Goal: Task Accomplishment & Management: Use online tool/utility

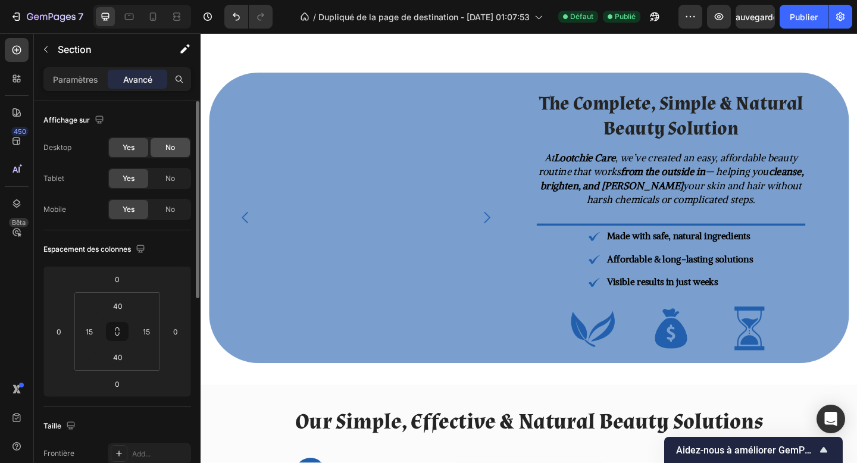
scroll to position [1158, 0]
click at [172, 152] on span "Non" at bounding box center [171, 147] width 14 height 11
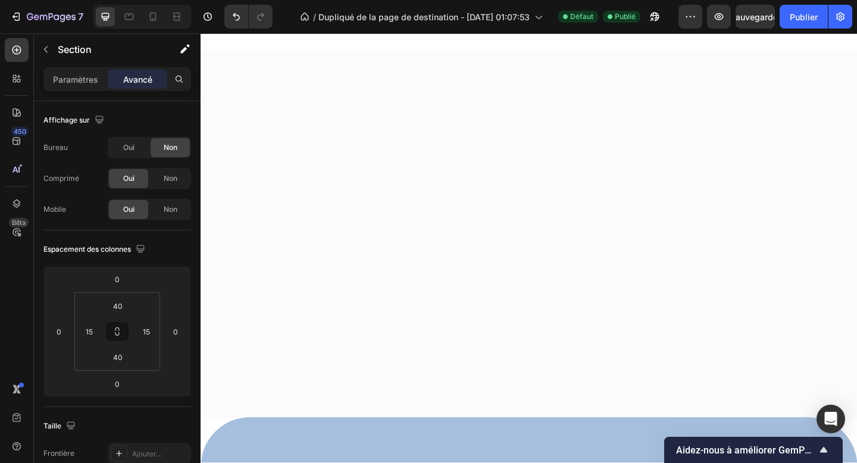
scroll to position [695, 0]
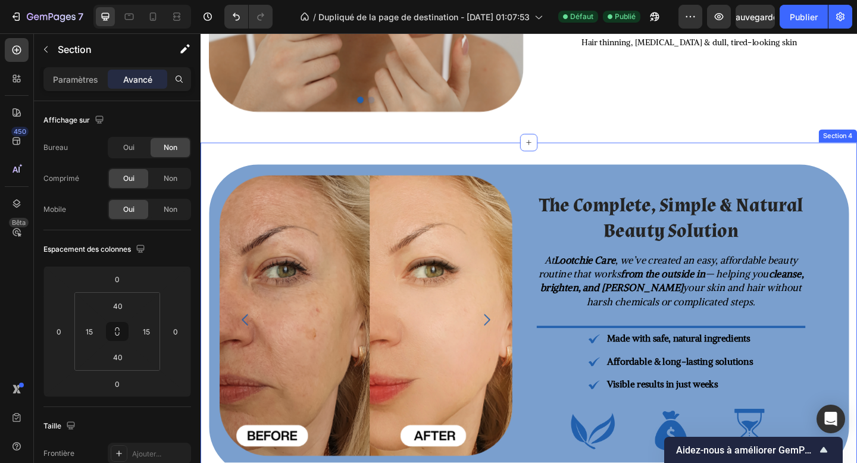
click at [300, 167] on div "Image Image Image Image Carousel The Complete, Simple & Natural Beauty Solution…" at bounding box center [558, 345] width 714 height 386
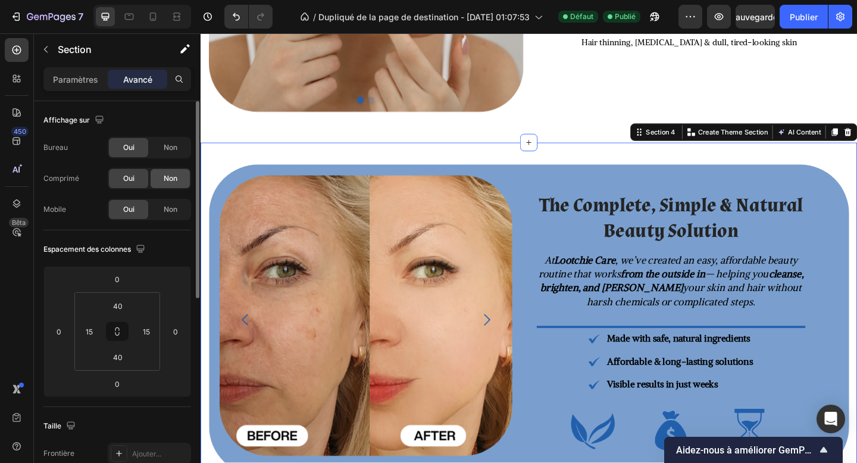
click at [170, 182] on font "Non" at bounding box center [171, 178] width 14 height 9
click at [178, 204] on div "Non" at bounding box center [170, 209] width 39 height 19
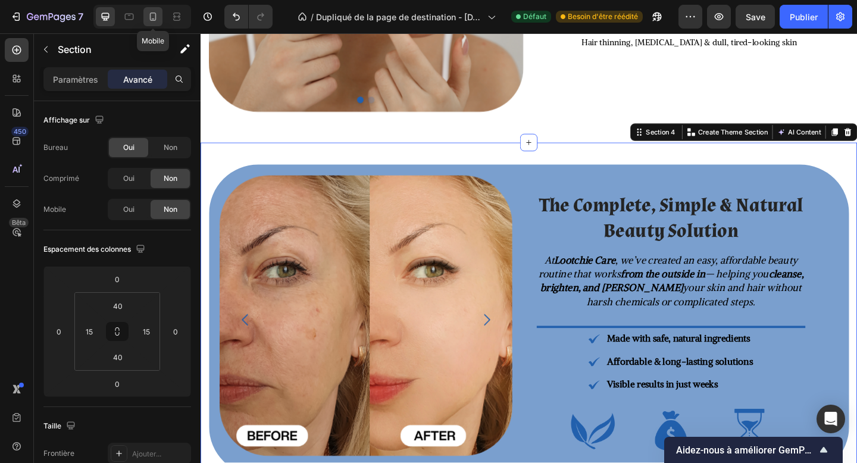
click at [160, 25] on div at bounding box center [152, 16] width 19 height 19
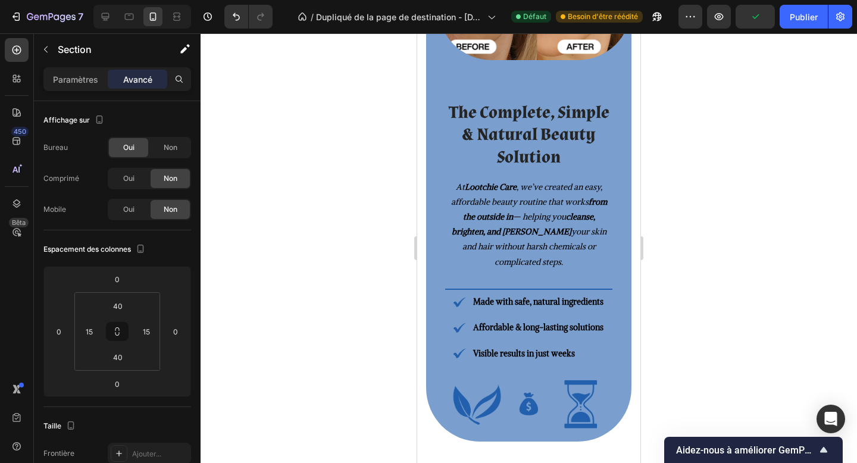
scroll to position [1271, 0]
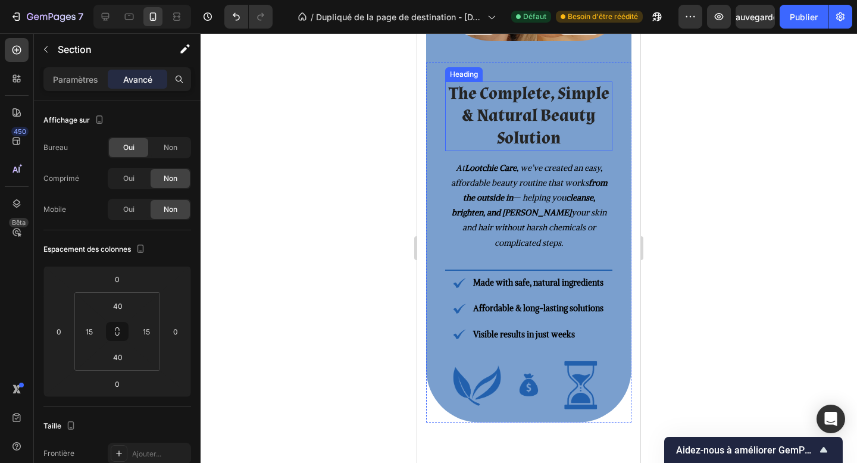
click at [521, 96] on h2 "The Complete, Simple & Natural Beauty Solution" at bounding box center [528, 117] width 167 height 70
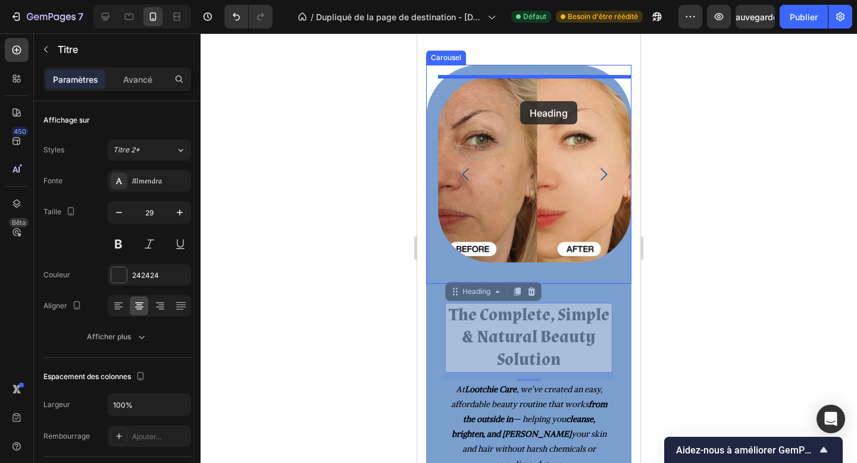
scroll to position [1045, 0]
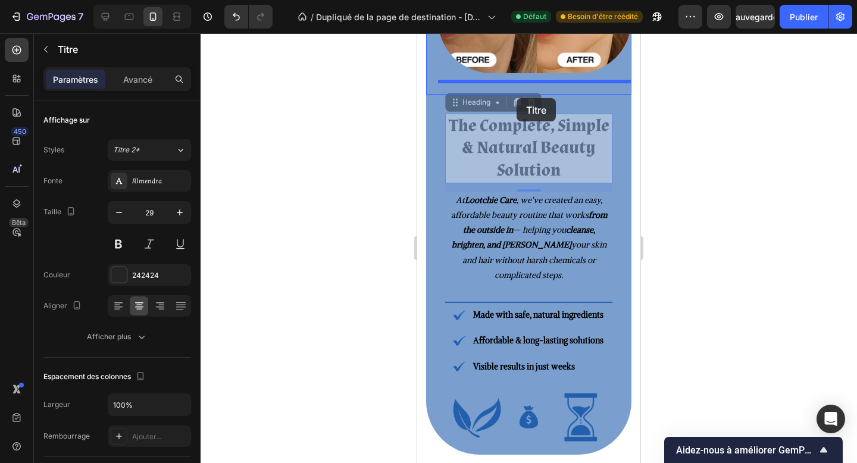
drag, startPoint x: 486, startPoint y: 241, endPoint x: 517, endPoint y: 98, distance: 146.0
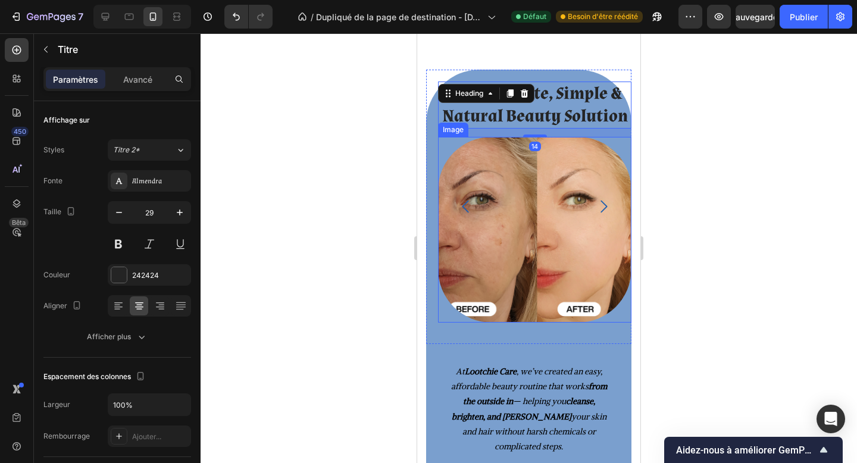
scroll to position [1091, 0]
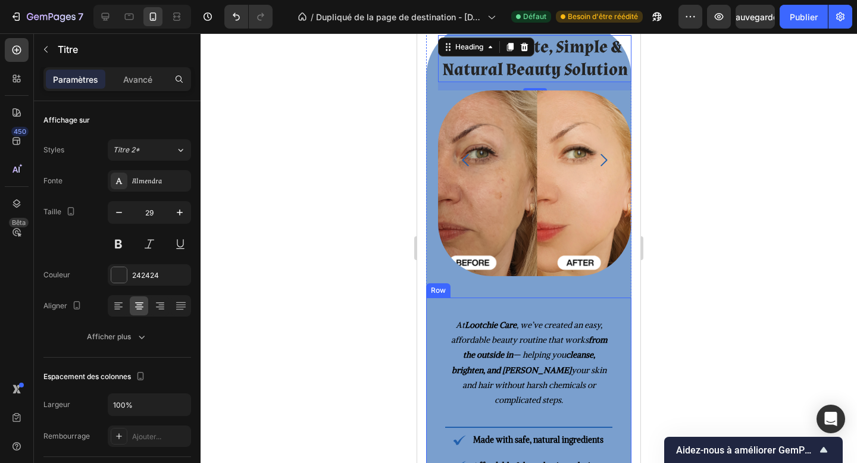
click at [538, 302] on div "At Lootchie Care , we’ve created an easy, affordable beauty routine that works …" at bounding box center [528, 439] width 205 height 282
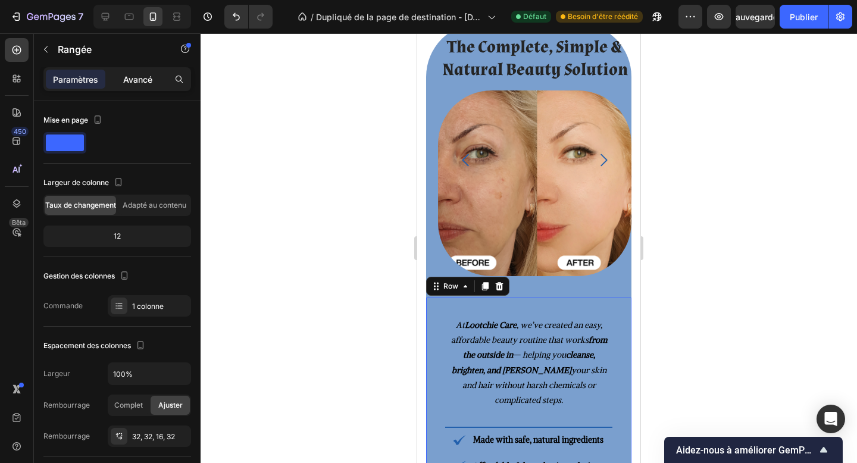
click at [149, 84] on font "Avancé" at bounding box center [137, 79] width 29 height 10
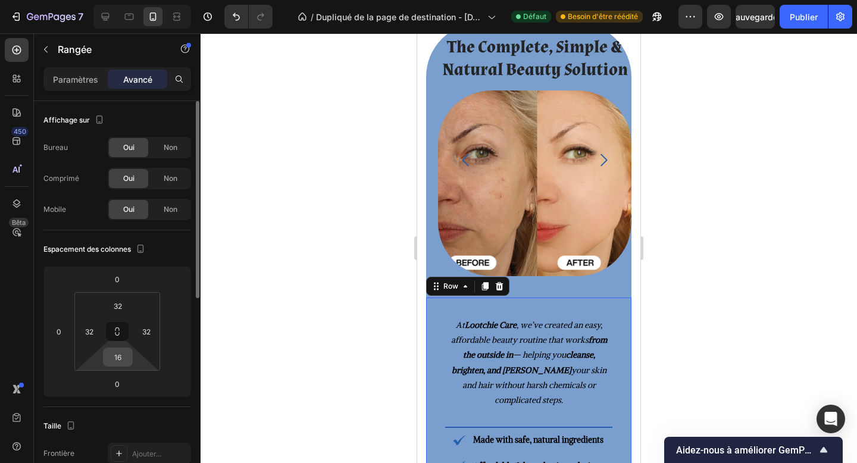
click at [122, 362] on input "16" at bounding box center [118, 357] width 24 height 18
type input "0"
click at [516, 327] on strong "Lootchie Care" at bounding box center [491, 325] width 52 height 11
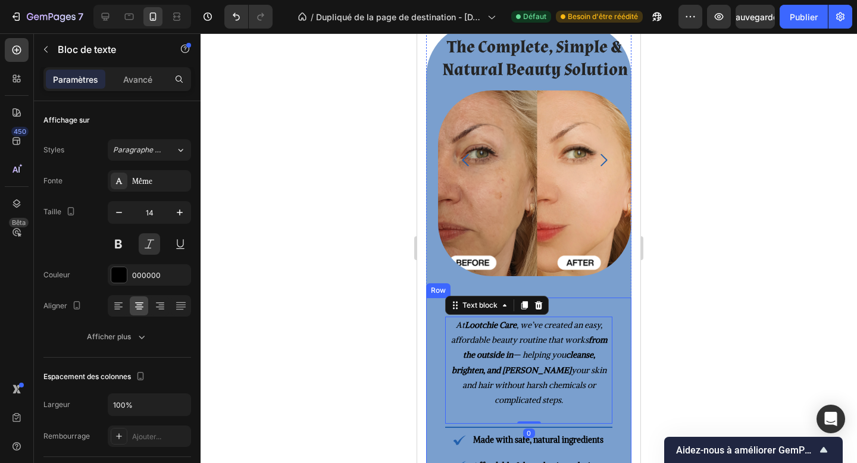
click at [567, 305] on div "At Lootchie Care , we’ve created an easy, affordable beauty routine that works …" at bounding box center [528, 434] width 205 height 273
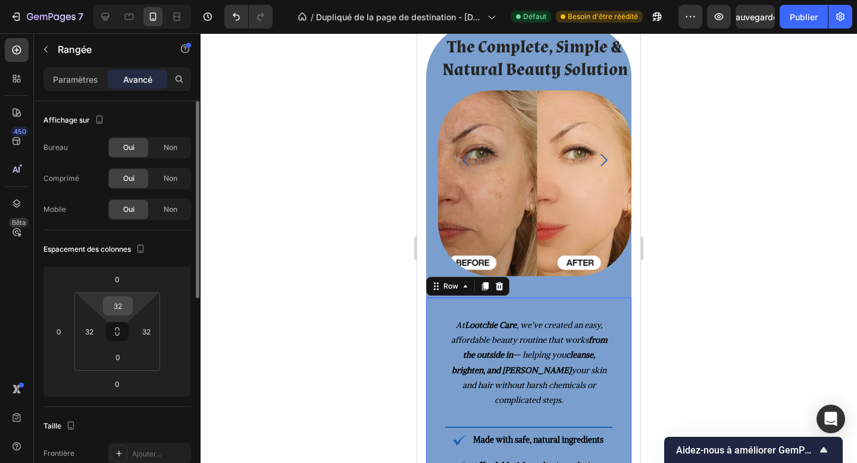
click at [120, 300] on input "32" at bounding box center [118, 306] width 24 height 18
type input "0"
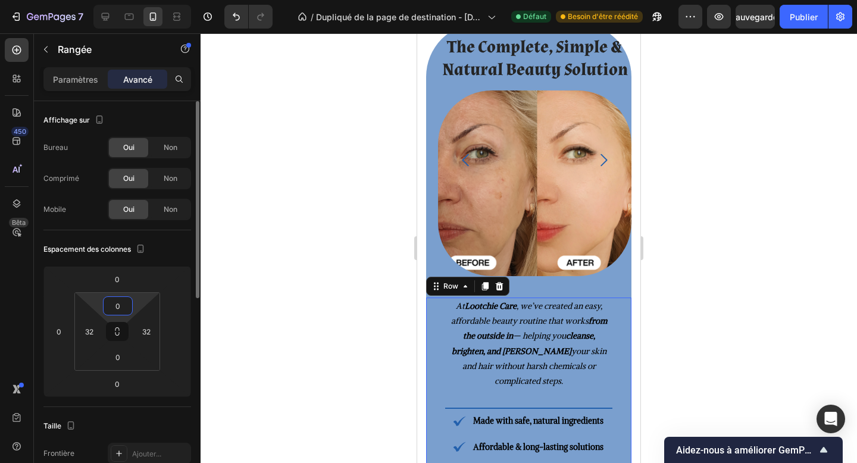
click at [118, 310] on input "0" at bounding box center [118, 306] width 24 height 18
type input "5"
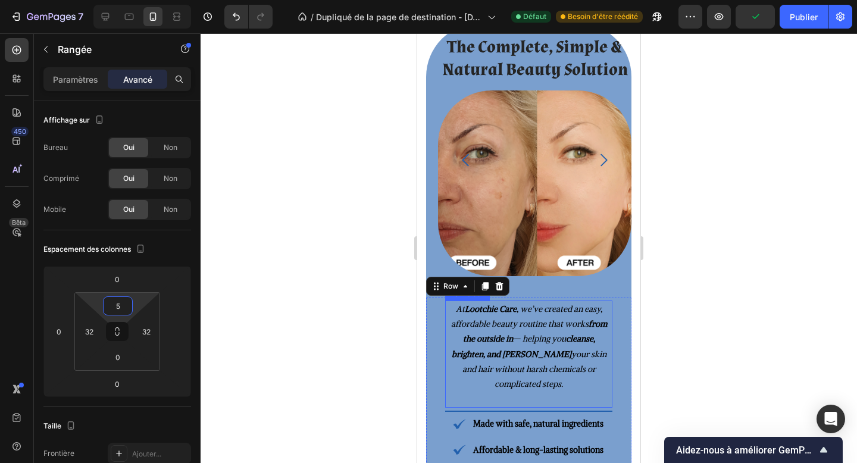
click at [501, 342] on strong "from the outside in" at bounding box center [535, 331] width 144 height 26
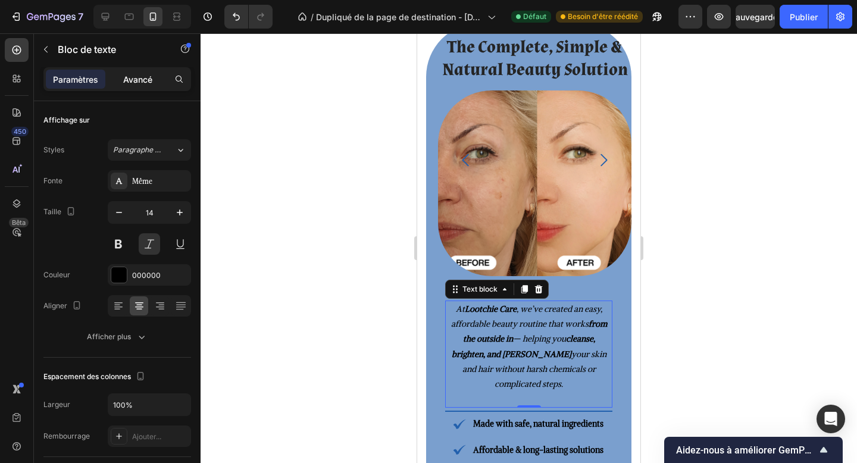
click at [133, 85] on div "Avancé" at bounding box center [138, 79] width 60 height 19
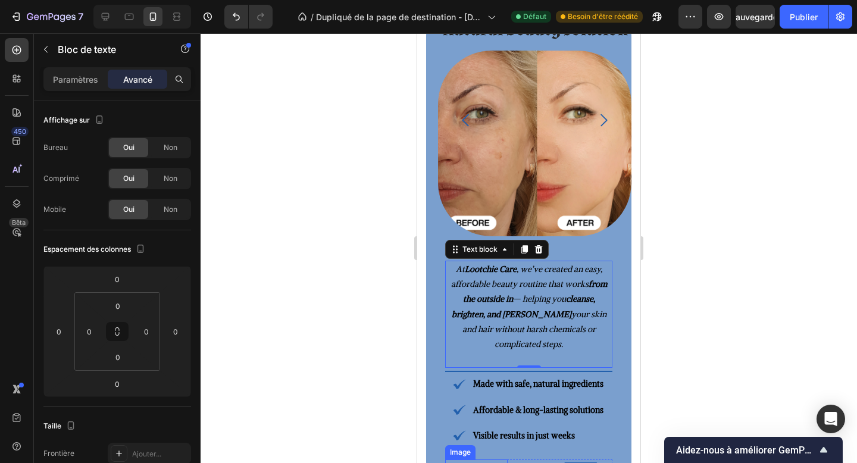
scroll to position [1189, 0]
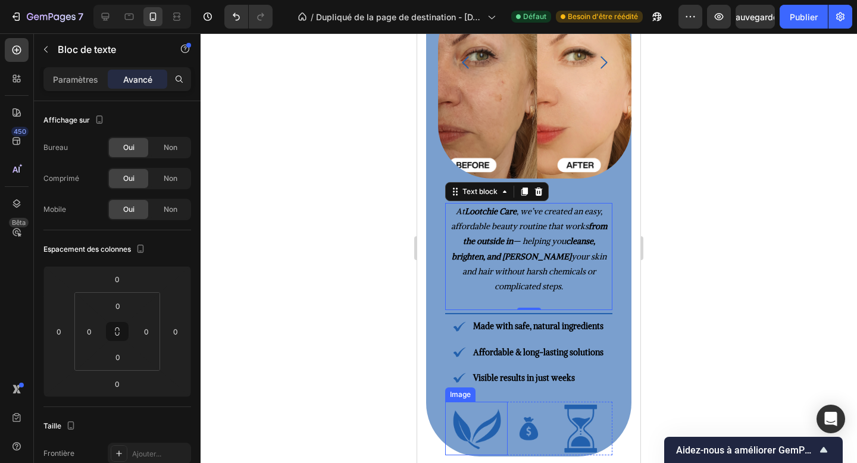
click at [489, 423] on img at bounding box center [477, 429] width 54 height 54
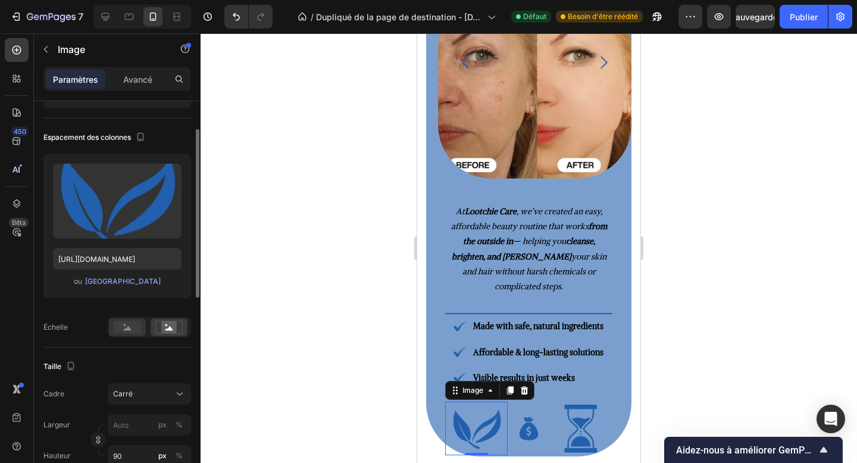
scroll to position [141, 0]
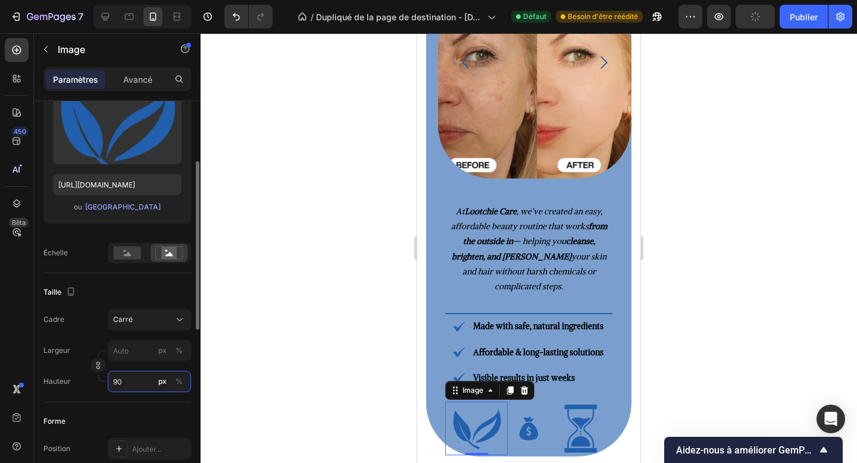
click at [119, 373] on input "90" at bounding box center [149, 381] width 83 height 21
type input "5"
type input "50"
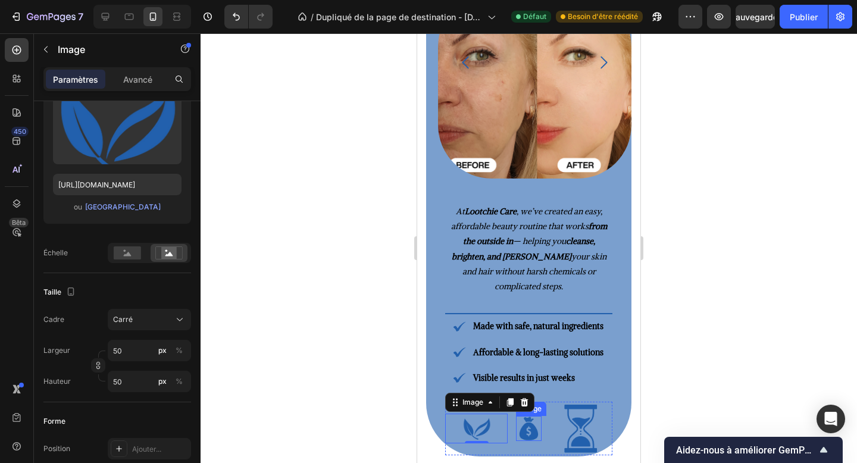
click at [518, 421] on img at bounding box center [528, 428] width 25 height 25
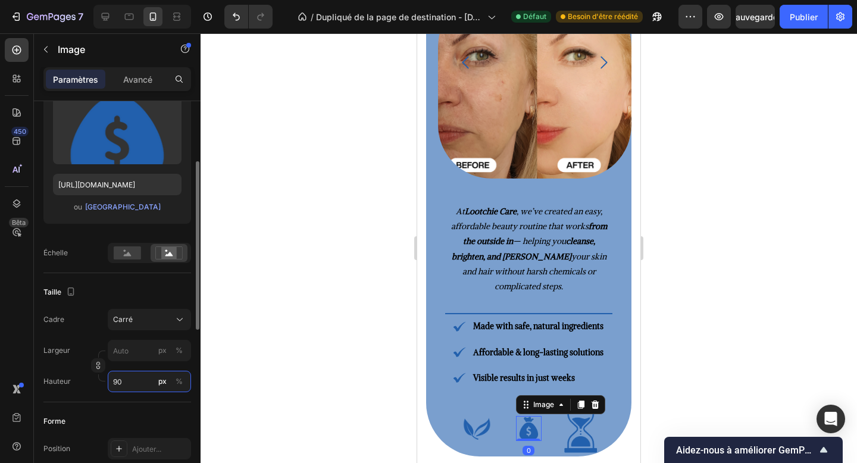
click at [129, 373] on input "90" at bounding box center [149, 381] width 83 height 21
type input "5"
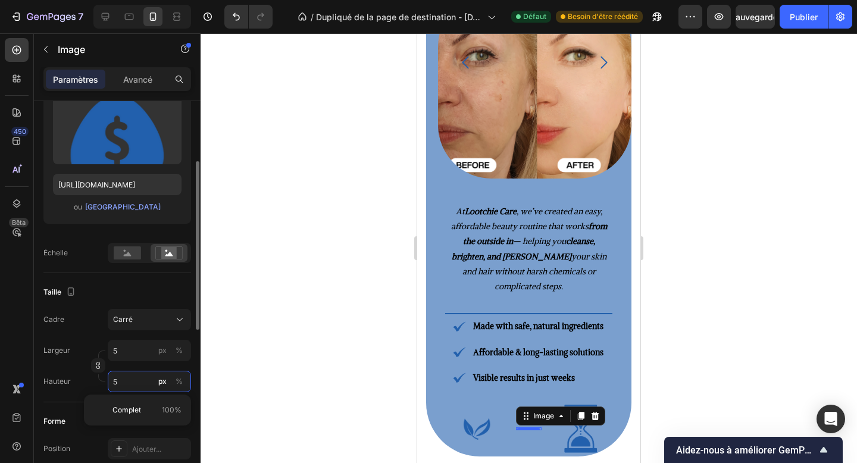
type input "50"
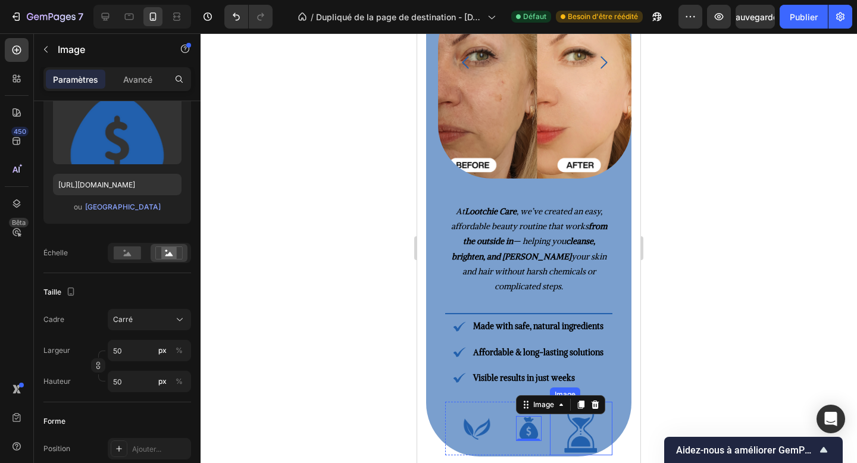
click at [571, 424] on img at bounding box center [581, 429] width 54 height 54
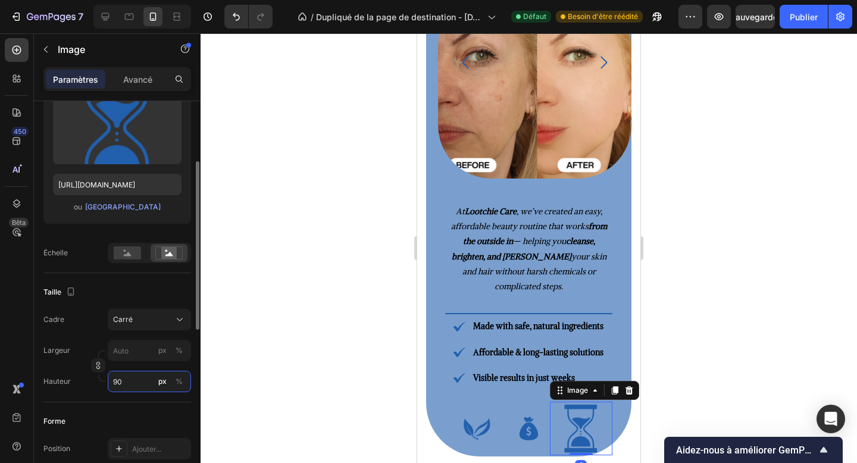
click at [110, 382] on input "90" at bounding box center [149, 381] width 83 height 21
type input "5"
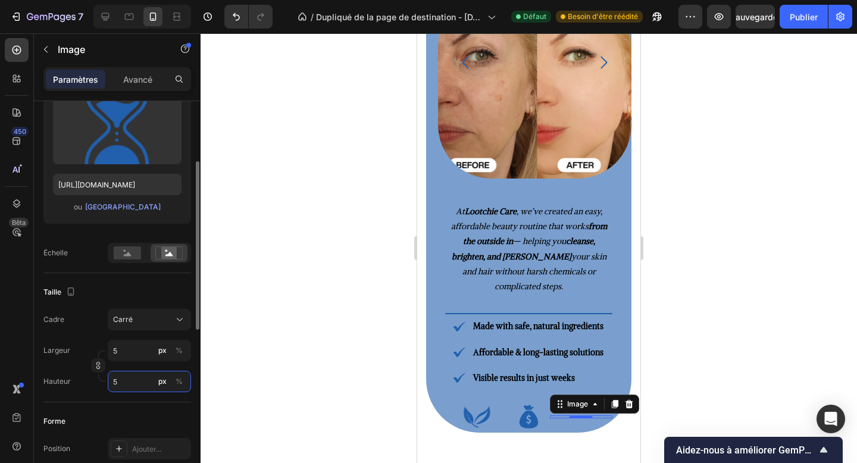
type input "50"
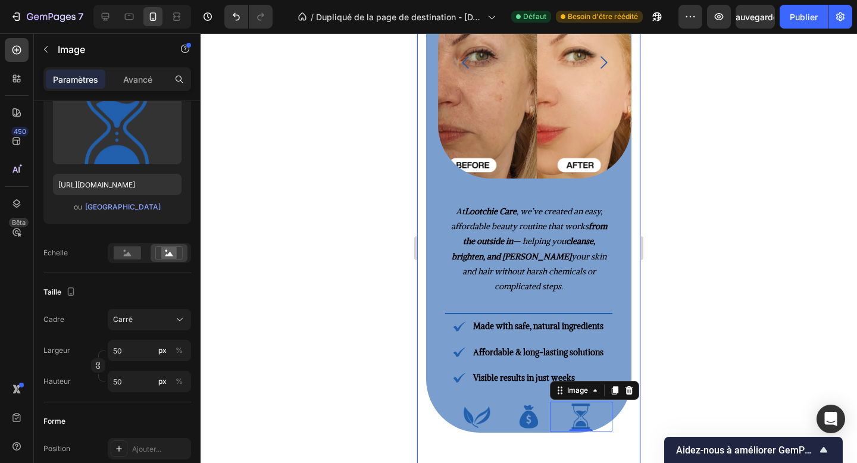
click at [423, 395] on div "The Complete, Simple & Natural Beauty Solution Heading Image Image Image Image …" at bounding box center [528, 189] width 223 height 574
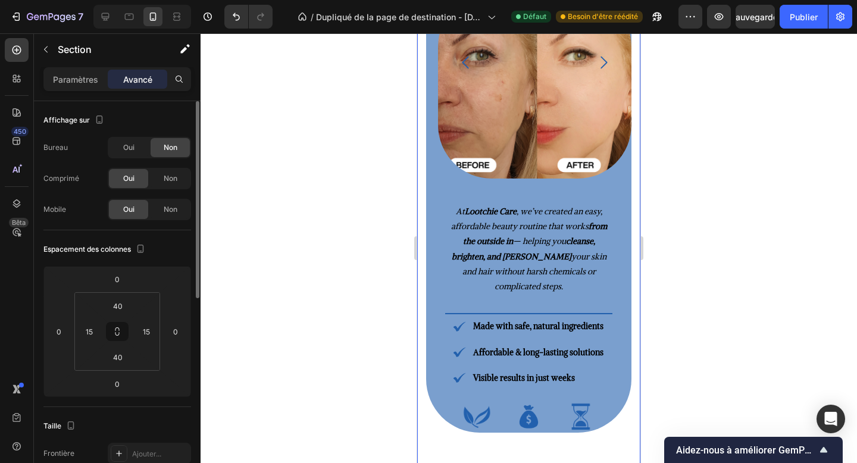
scroll to position [1320, 0]
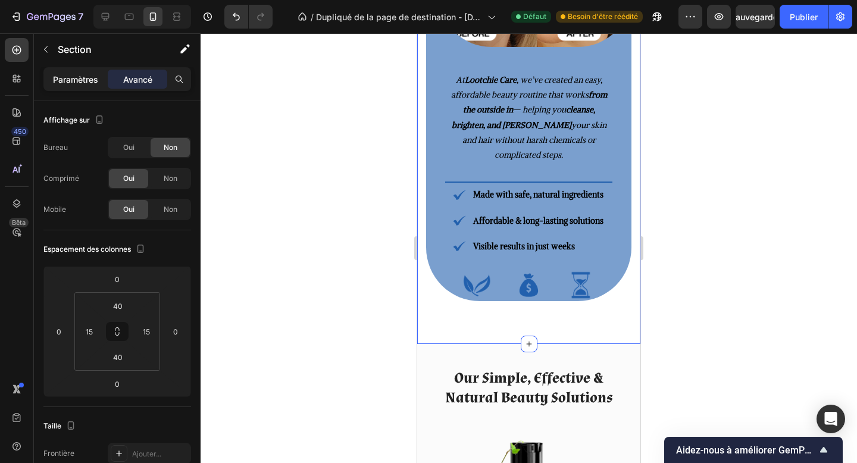
click at [65, 84] on p "Paramètres" at bounding box center [75, 79] width 45 height 12
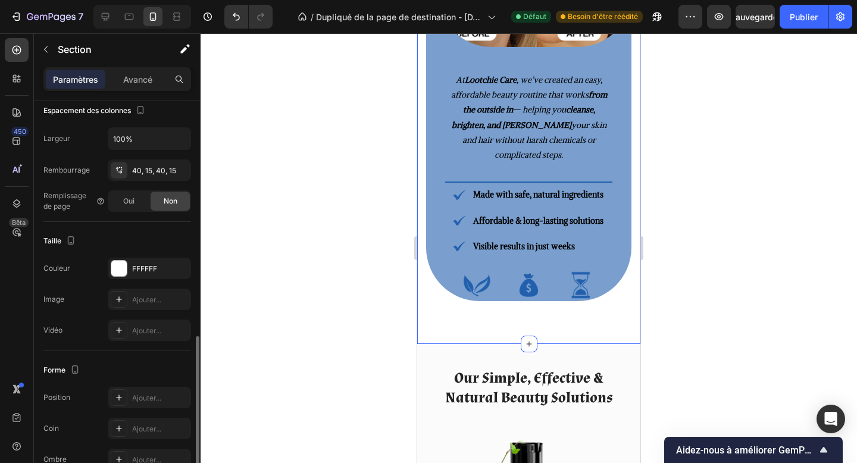
scroll to position [299, 0]
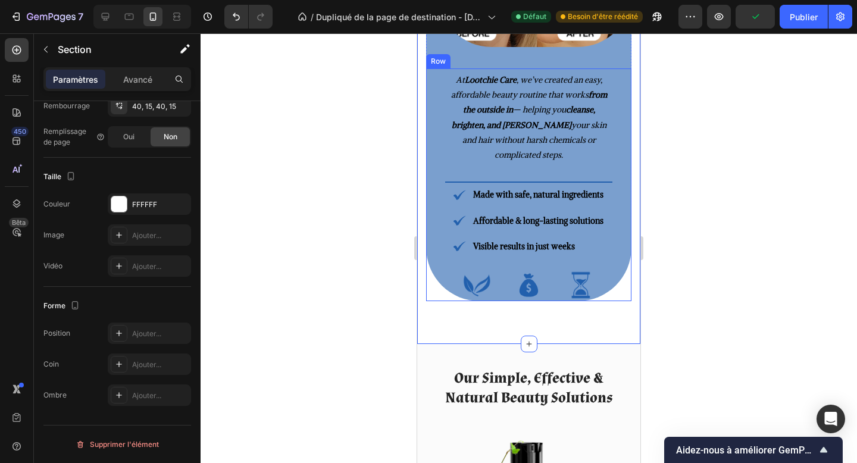
click at [428, 240] on div "At Lootchie Care , we’ve created an easy, affordable beauty routine that works …" at bounding box center [528, 184] width 205 height 233
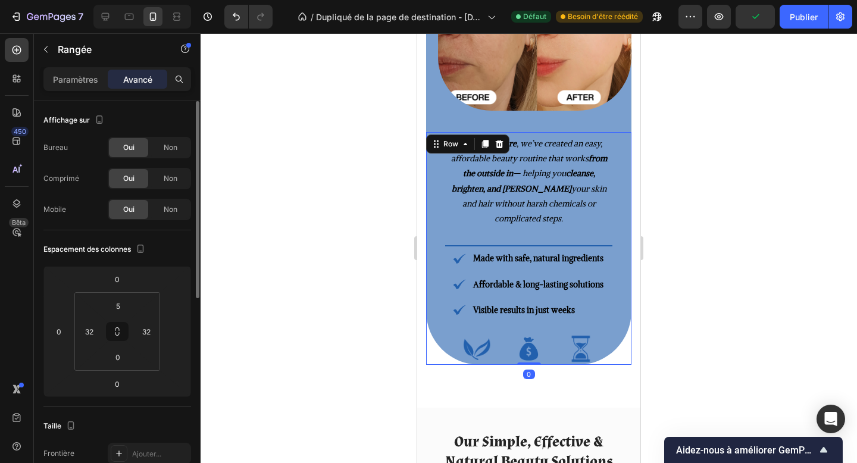
scroll to position [1195, 0]
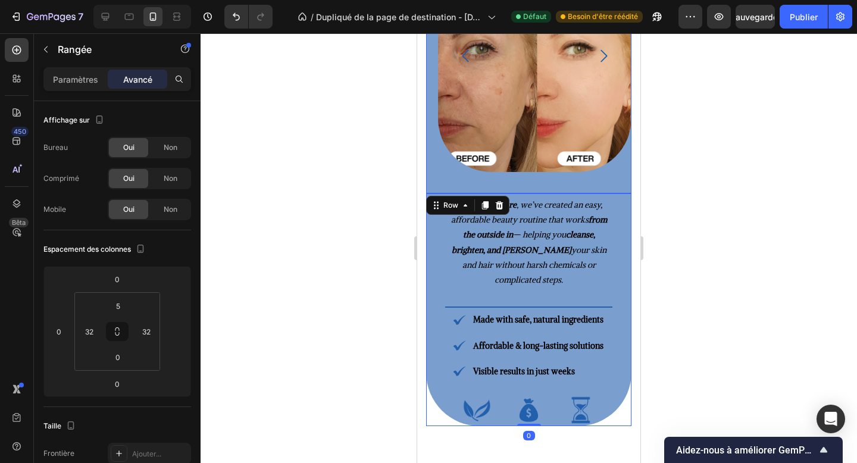
click at [428, 178] on div "The Complete, Simple & Natural Beauty Solution Heading Image Image Image Image …" at bounding box center [528, 56] width 205 height 274
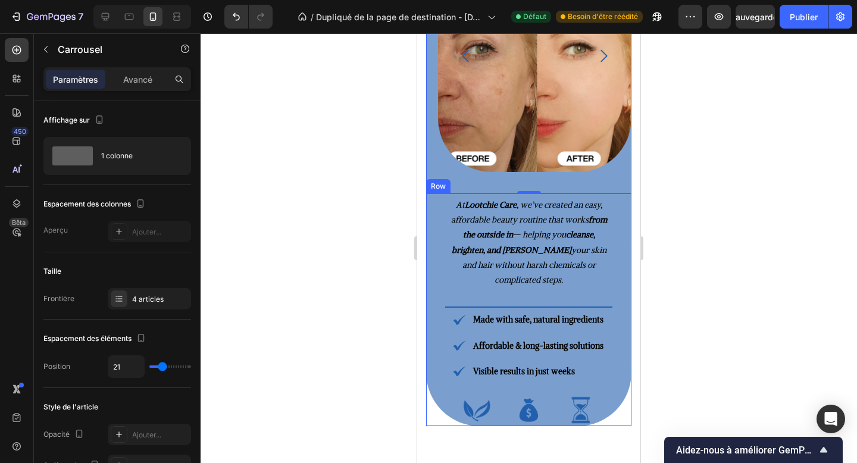
click at [430, 196] on div "At Lootchie Care , we’ve created an easy, affordable beauty routine that works …" at bounding box center [528, 309] width 205 height 233
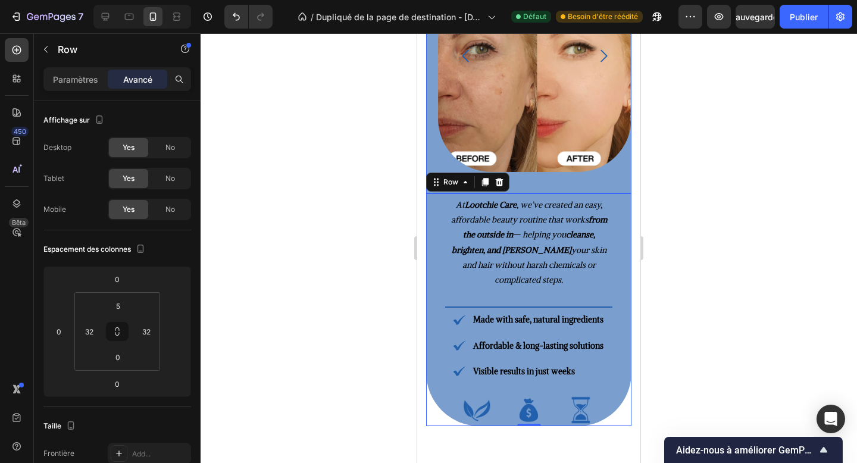
scroll to position [981, 0]
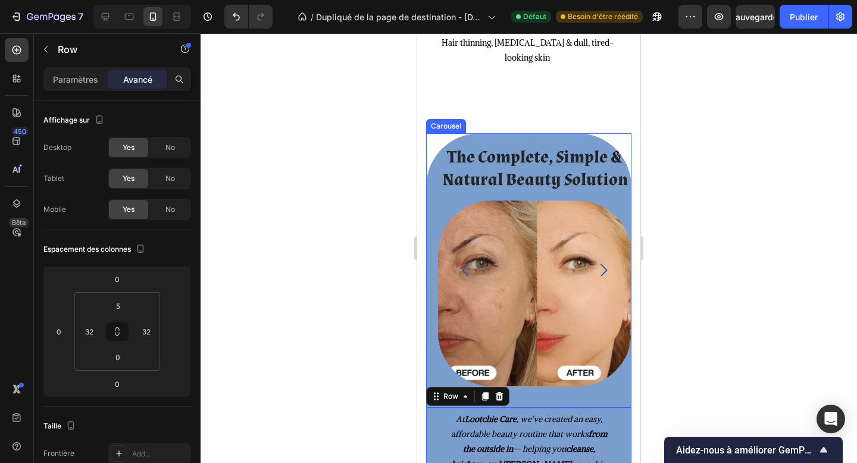
click at [512, 133] on div "The Complete, Simple & Natural Beauty Solution Heading Image Image Image Image …" at bounding box center [528, 270] width 205 height 274
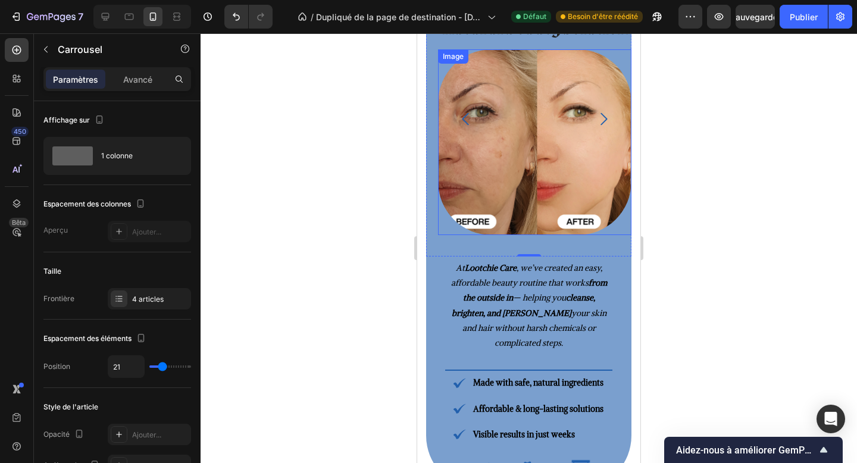
scroll to position [1159, 0]
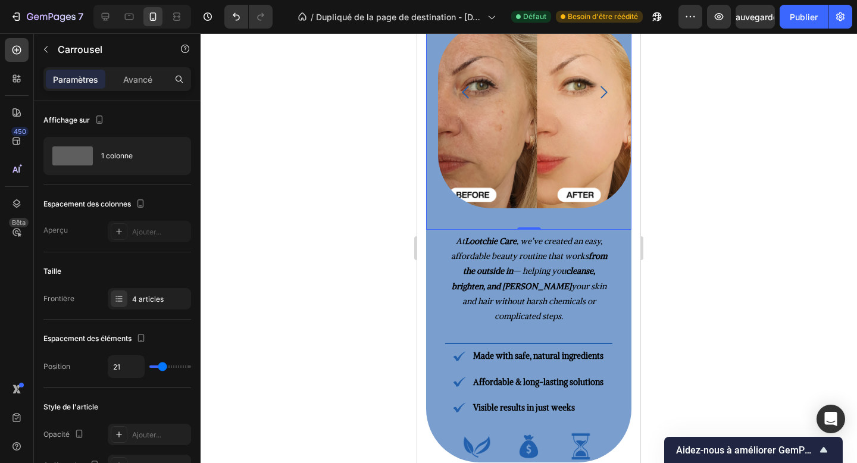
click at [493, 226] on div "The Complete, Simple & Natural Beauty Solution Heading Image Image Image Image …" at bounding box center [528, 92] width 205 height 274
click at [437, 248] on div "At Lootchie Care , we’ve created an easy, affordable beauty routine that works …" at bounding box center [528, 346] width 205 height 233
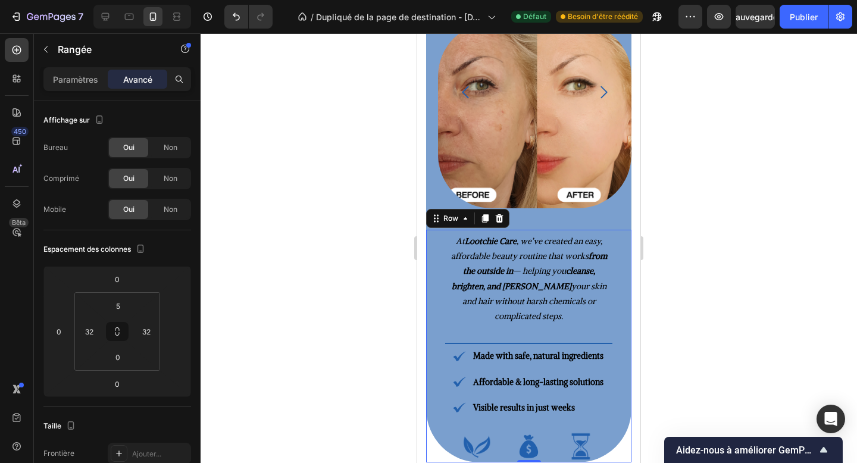
scroll to position [1295, 0]
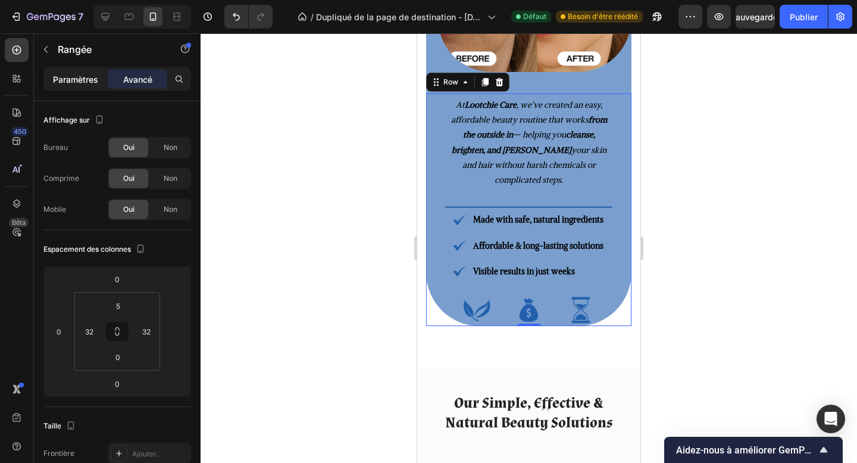
click at [65, 82] on font "Paramètres" at bounding box center [75, 79] width 45 height 10
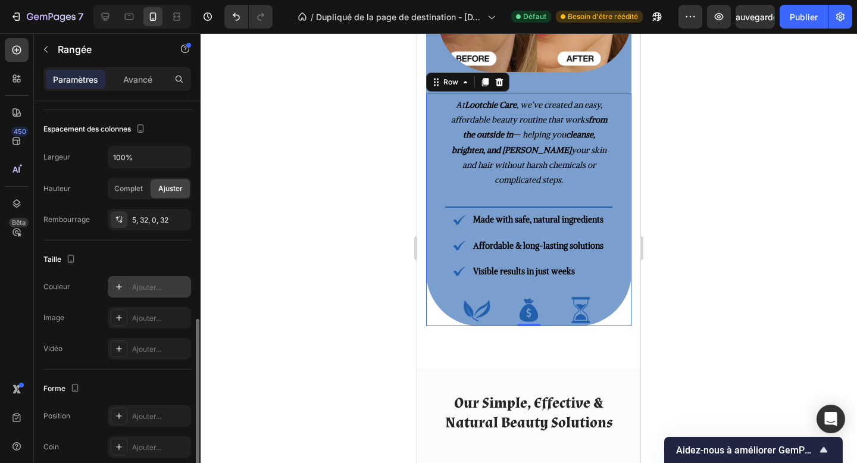
scroll to position [299, 0]
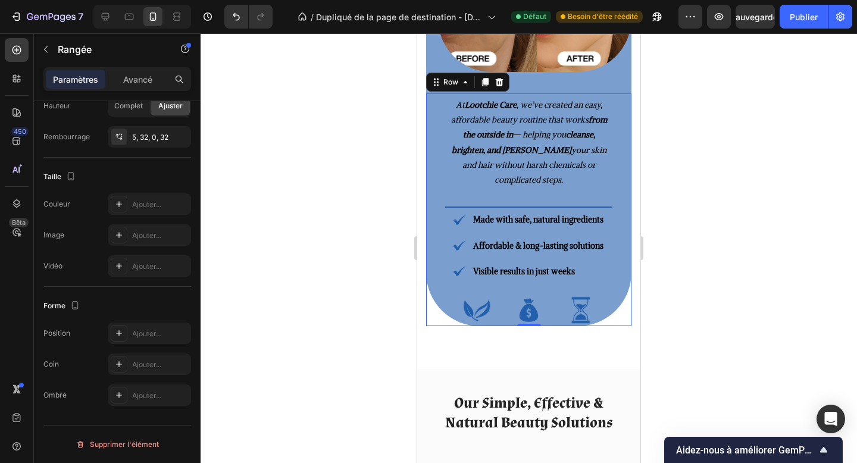
click at [439, 273] on div "At Lootchie Care , we’ve created an easy, affordable beauty routine that works …" at bounding box center [528, 209] width 205 height 233
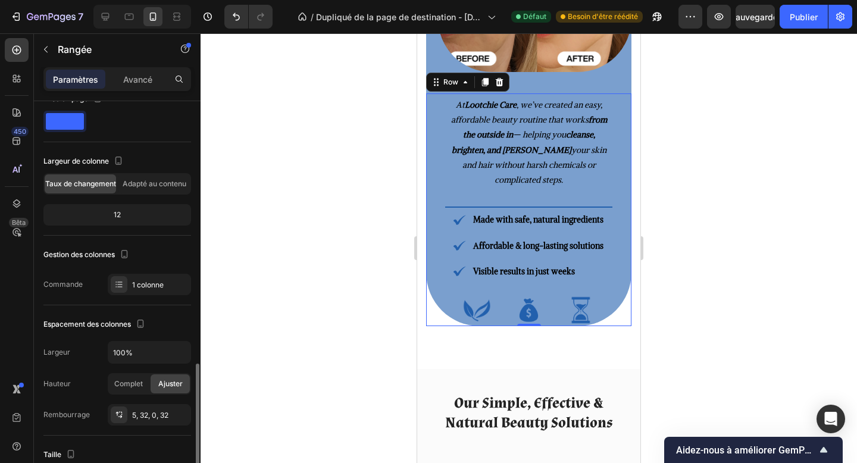
scroll to position [0, 0]
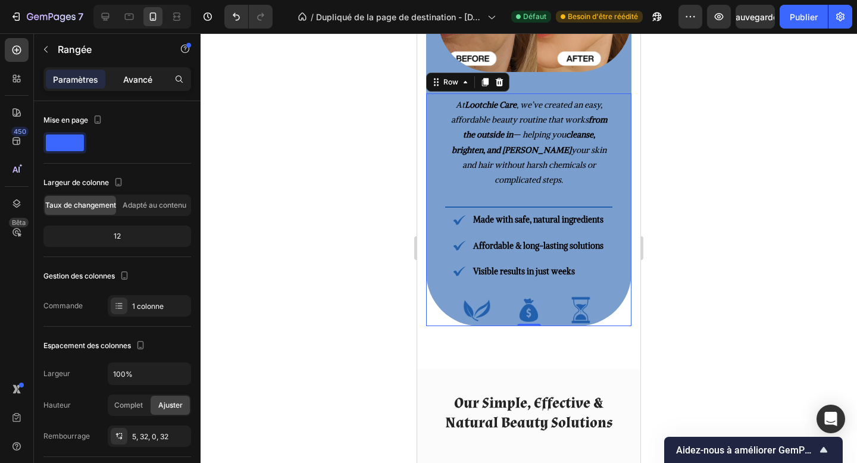
click at [132, 78] on font "Avancé" at bounding box center [137, 79] width 29 height 10
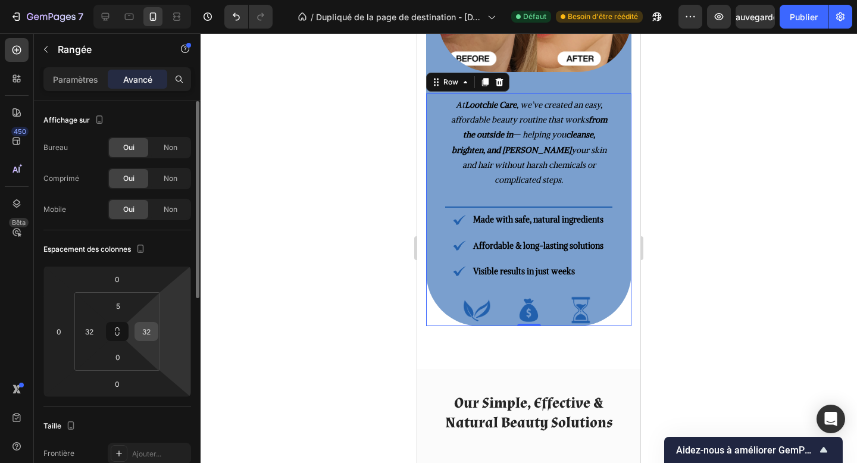
click at [148, 340] on input "32" at bounding box center [146, 332] width 18 height 18
type input "0"
click at [93, 333] on input "32" at bounding box center [89, 332] width 18 height 18
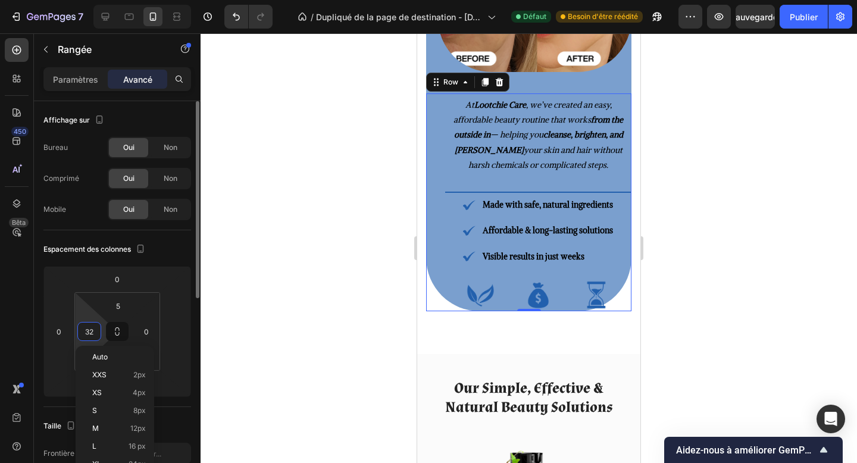
type input "0"
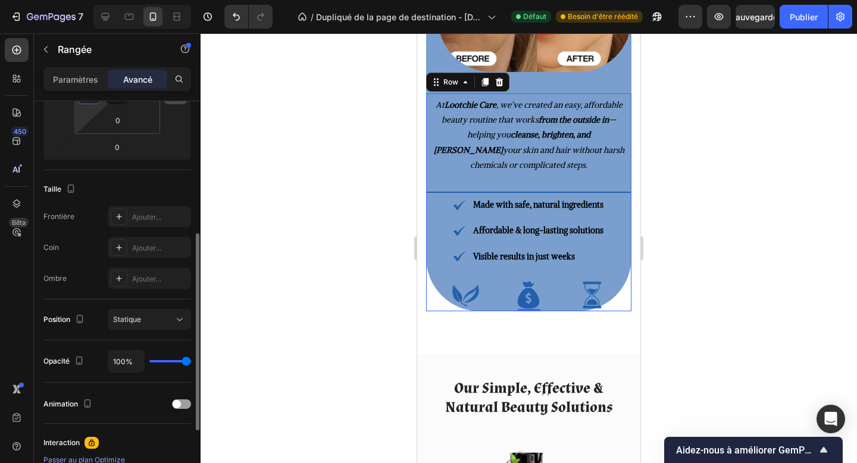
scroll to position [246, 0]
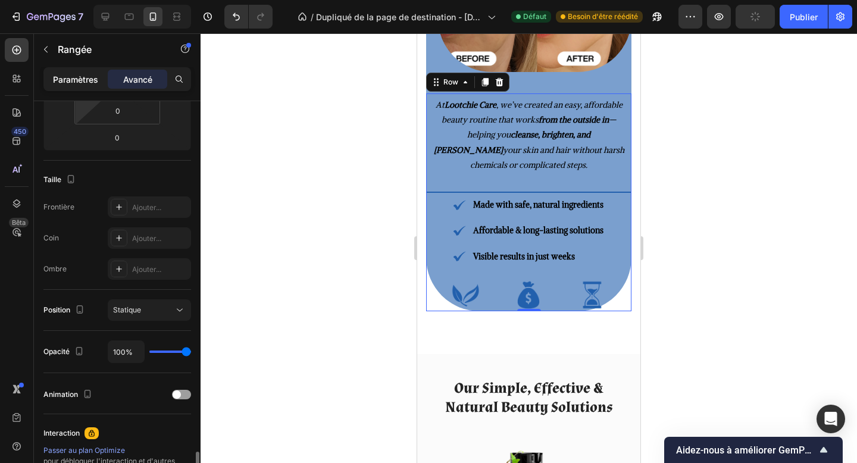
click at [79, 77] on font "Paramètres" at bounding box center [75, 79] width 45 height 10
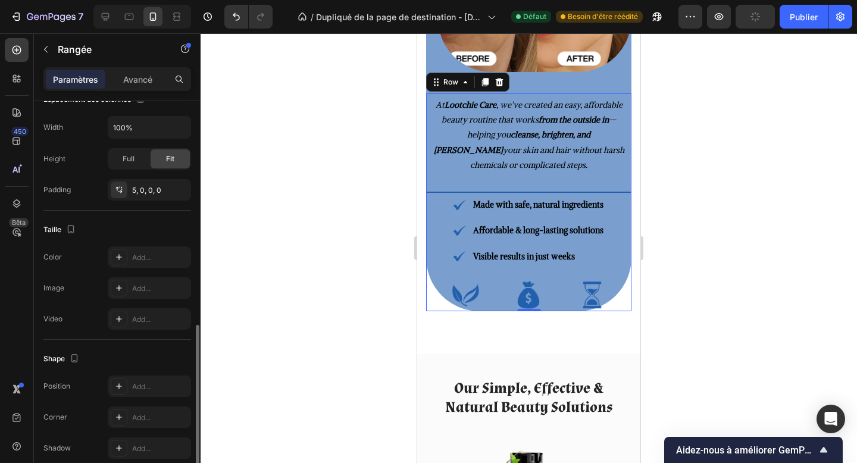
scroll to position [299, 0]
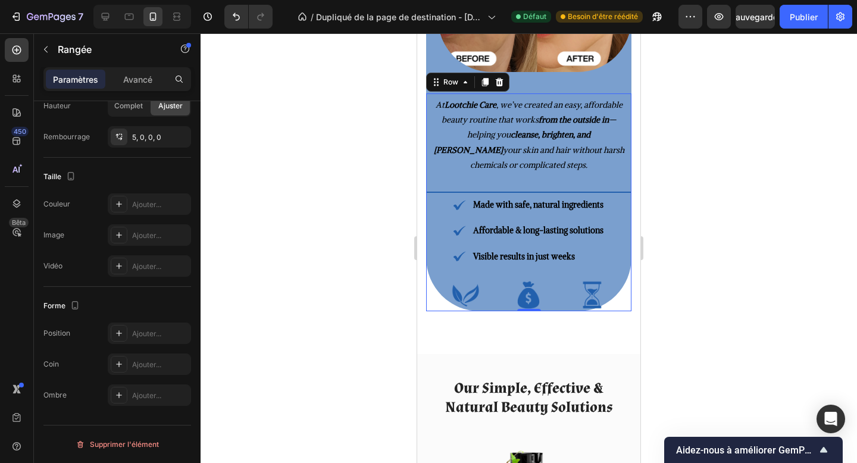
click at [79, 77] on font "Paramètres" at bounding box center [75, 79] width 45 height 10
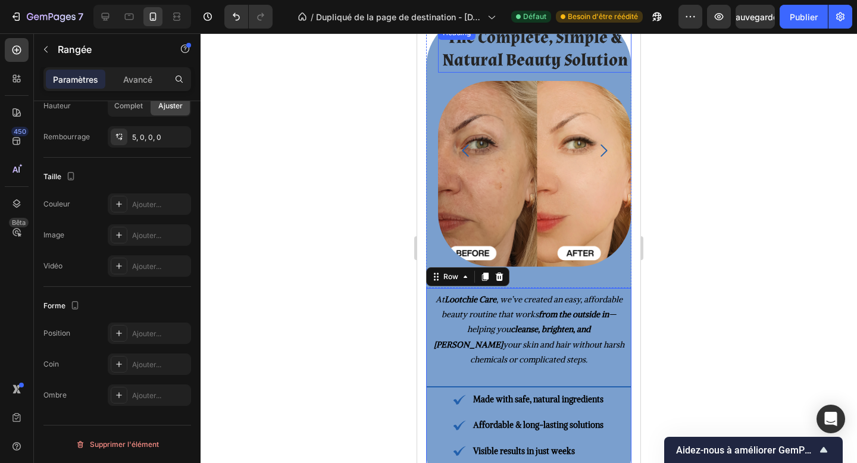
scroll to position [1036, 0]
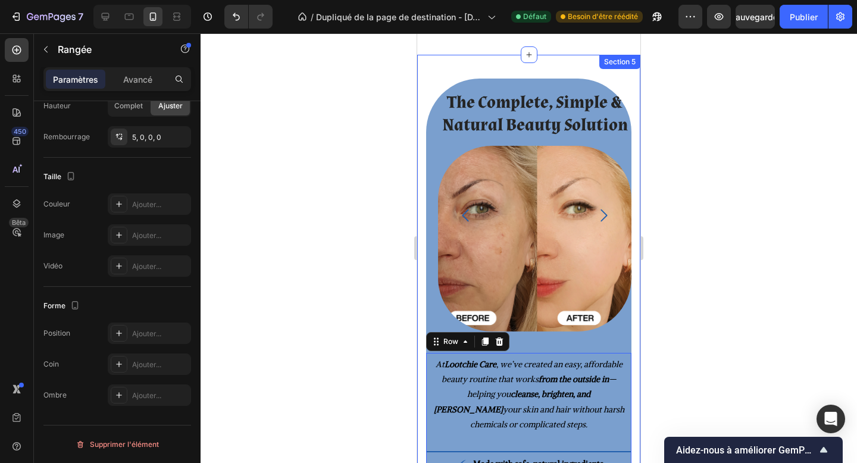
click at [424, 79] on div "The Complete, Simple & Natural Beauty Solution Heading Image Image Image Image …" at bounding box center [528, 334] width 223 height 559
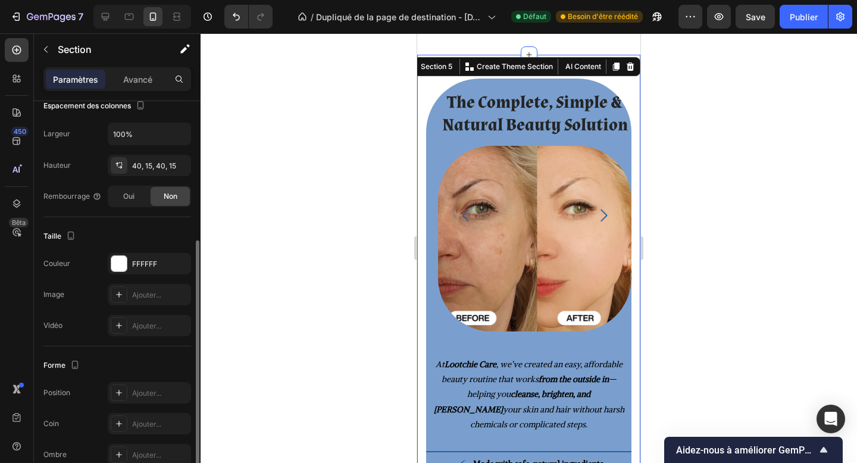
scroll to position [243, 0]
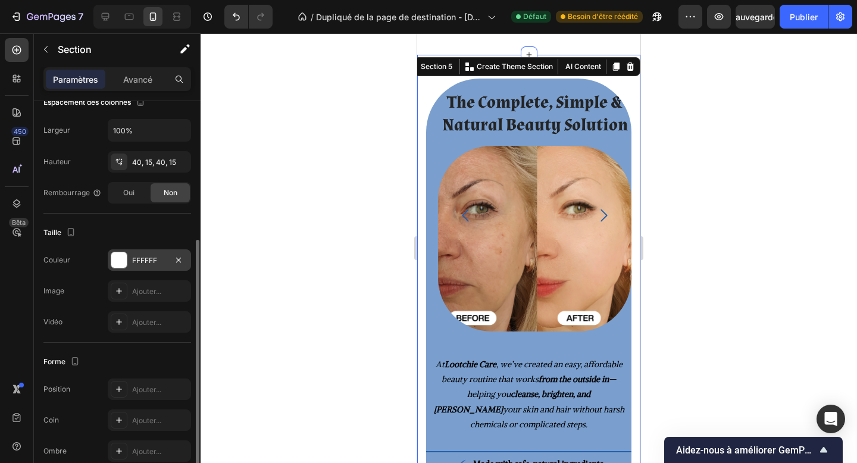
click at [142, 256] on font "FFFFFF" at bounding box center [144, 260] width 25 height 9
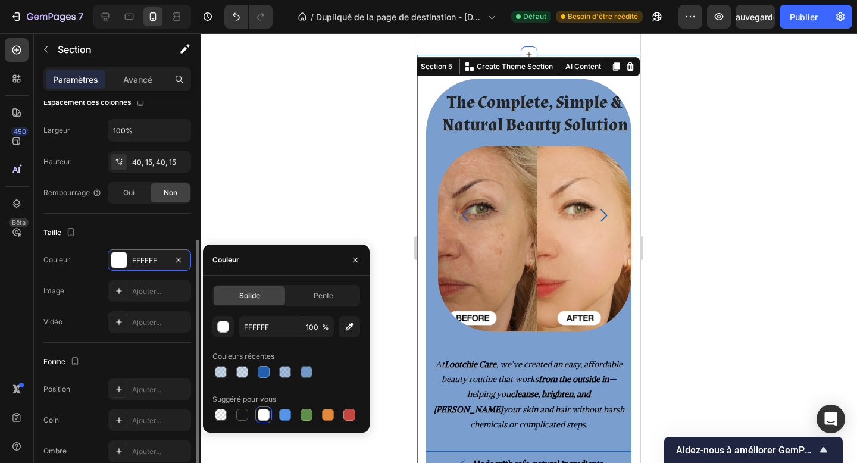
click at [140, 236] on div "Taille" at bounding box center [117, 232] width 148 height 19
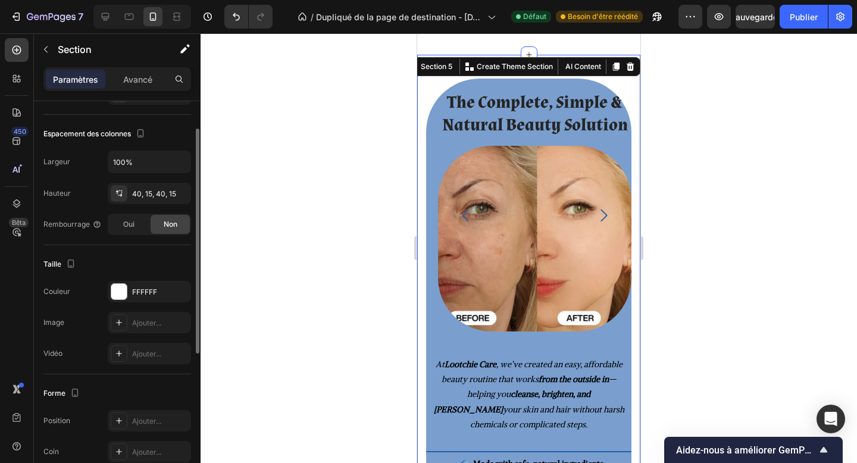
scroll to position [80, 0]
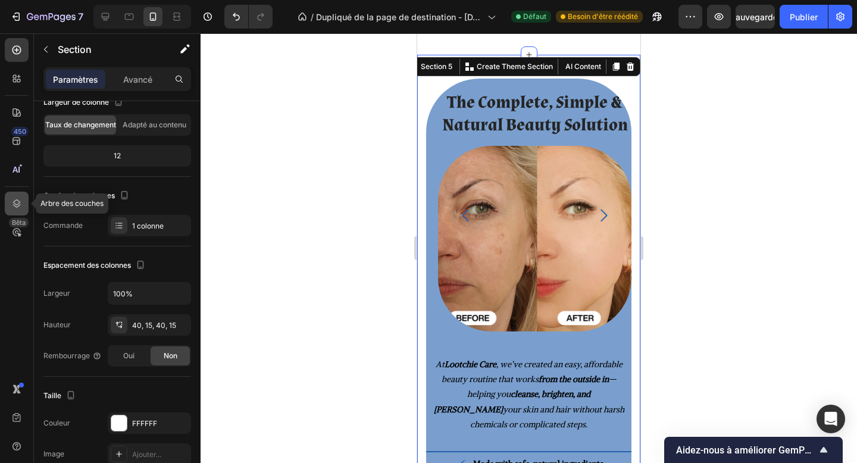
click at [21, 198] on icon at bounding box center [17, 204] width 12 height 12
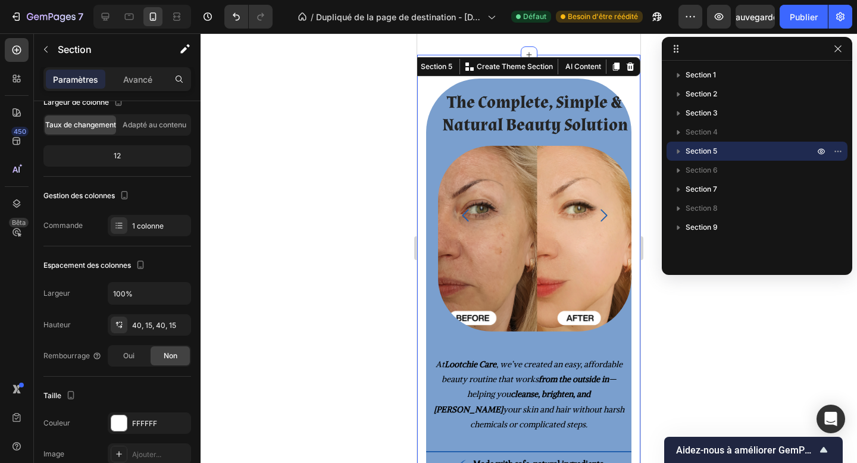
click at [679, 149] on icon "button" at bounding box center [679, 151] width 12 height 12
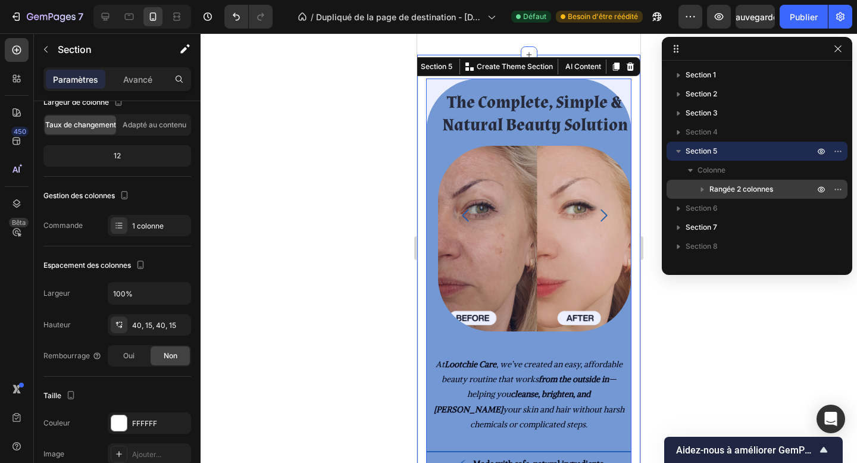
click at [739, 190] on font "Rangée 2 colonnes" at bounding box center [742, 189] width 64 height 9
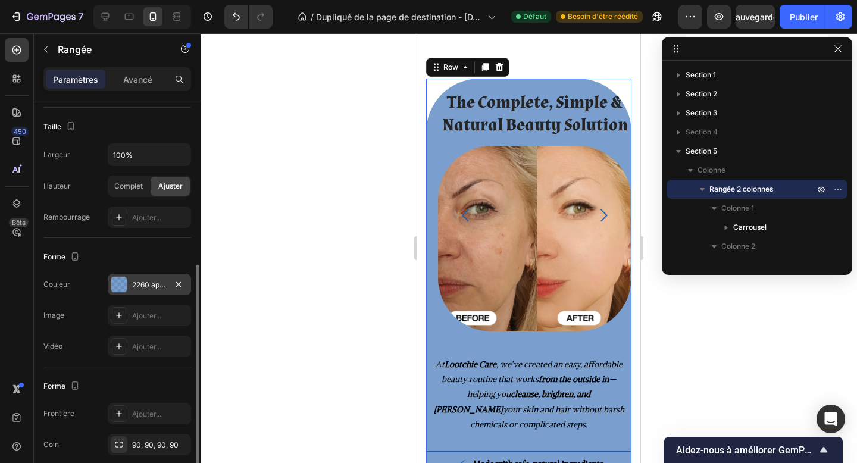
scroll to position [310, 0]
